Goal: Navigation & Orientation: Find specific page/section

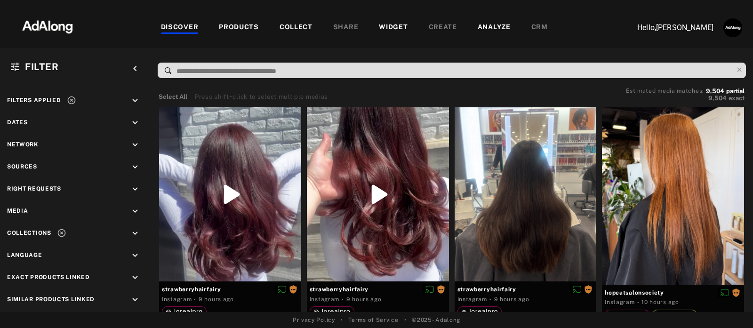
click at [290, 23] on div "COLLECT" at bounding box center [295, 27] width 33 height 11
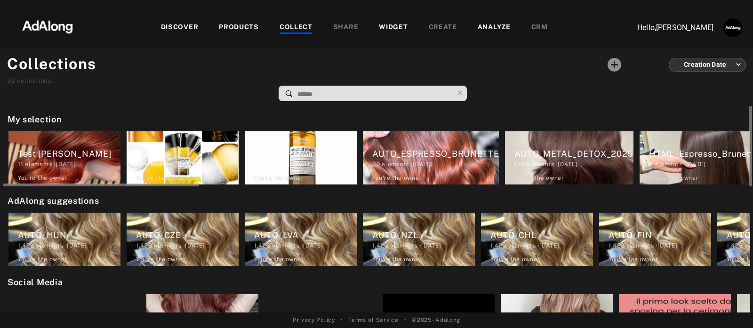
click at [572, 156] on div "AUTO_METAL_DETOX_2025" at bounding box center [573, 153] width 119 height 13
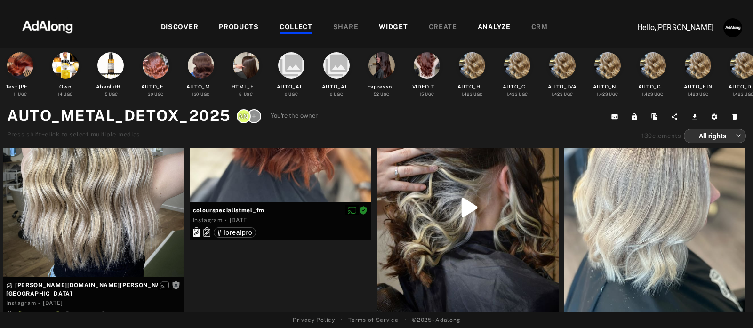
scroll to position [7940, 0]
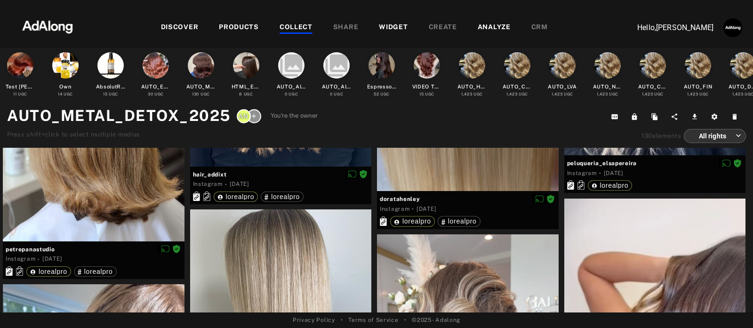
click at [305, 25] on div "COLLECT" at bounding box center [295, 27] width 33 height 11
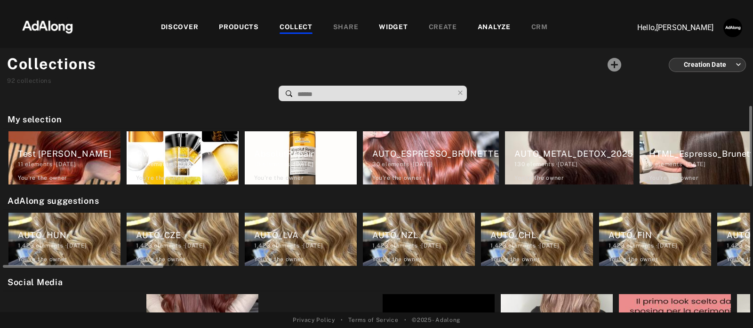
click at [49, 232] on div "AUTO_HUN" at bounding box center [69, 235] width 103 height 13
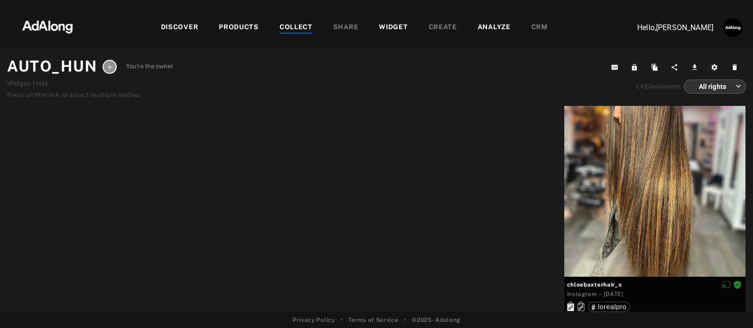
scroll to position [73587, 0]
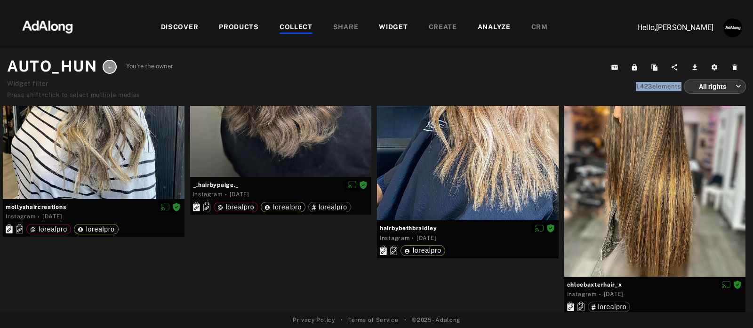
drag, startPoint x: 651, startPoint y: 89, endPoint x: 675, endPoint y: 88, distance: 24.0
click at [675, 88] on div "1,423 elements All rights *** ​" at bounding box center [676, 86] width 140 height 14
drag, startPoint x: 674, startPoint y: 87, endPoint x: 671, endPoint y: 94, distance: 7.9
click at [673, 87] on div "1,423 elements" at bounding box center [658, 86] width 46 height 9
click at [659, 83] on div "1,423 elements" at bounding box center [658, 86] width 46 height 9
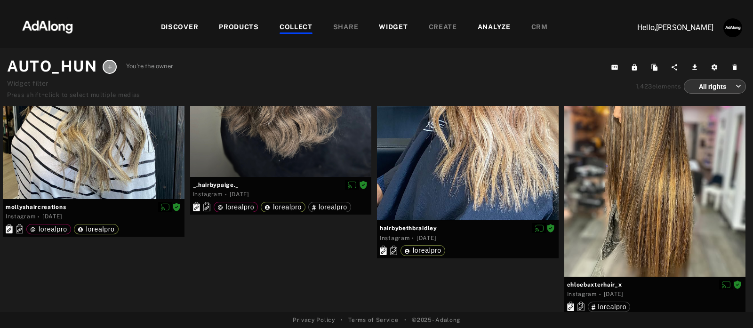
click at [401, 51] on div "Test [PERSON_NAME] 11 UGC Own 14 UGC AbsolutRepair 15 UGC AUTO_ESPRESSO_BRUNETT…" at bounding box center [376, 180] width 753 height 264
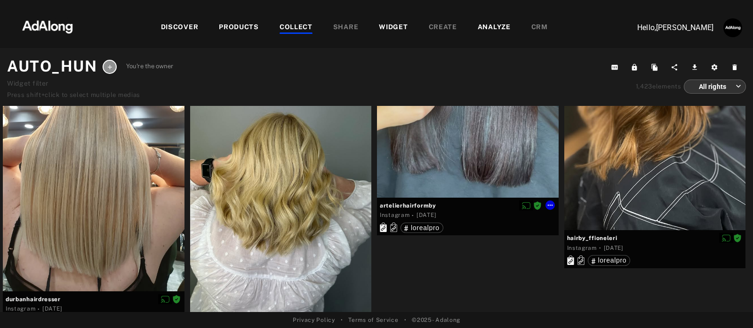
scroll to position [99043, 0]
click at [179, 29] on div "DISCOVER" at bounding box center [180, 27] width 38 height 11
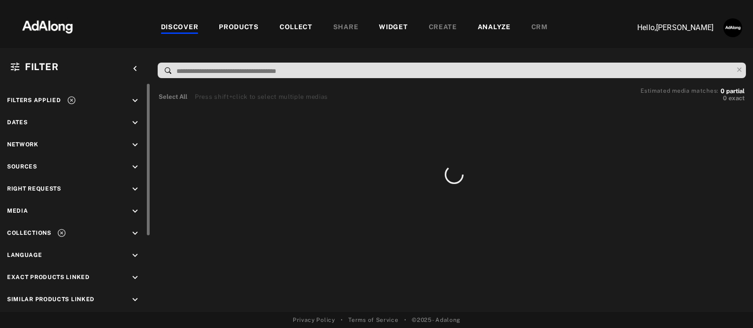
click at [134, 230] on icon "keyboard_arrow_down" at bounding box center [135, 233] width 10 height 10
click at [134, 230] on icon "keyboard_arrow_up" at bounding box center [135, 233] width 10 height 10
